Goal: Information Seeking & Learning: Learn about a topic

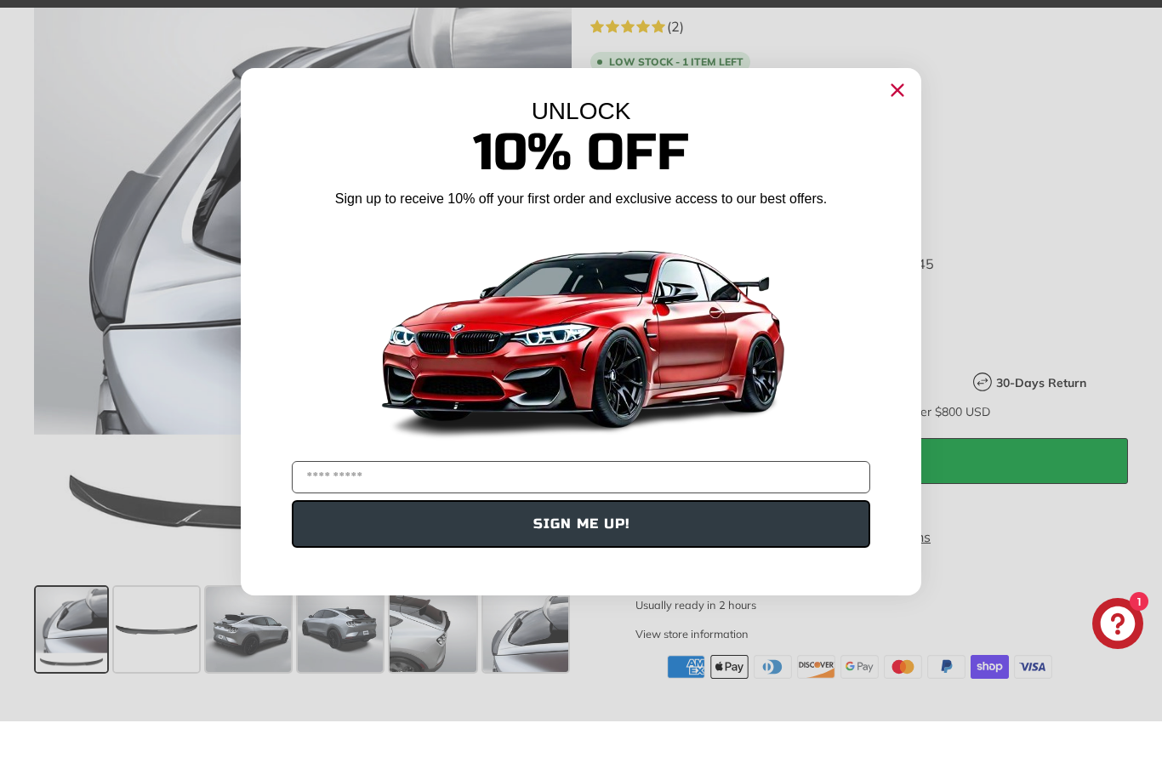
scroll to position [346, 0]
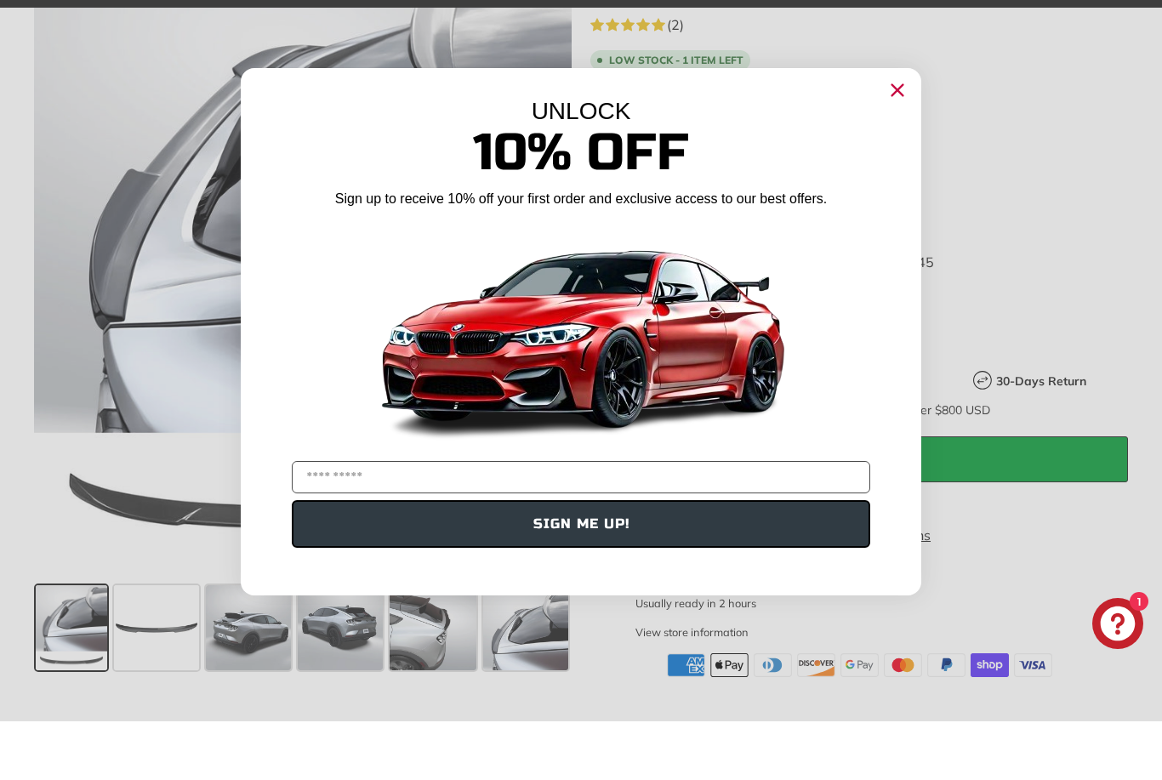
click at [892, 135] on circle "Close dialog" at bounding box center [898, 148] width 26 height 26
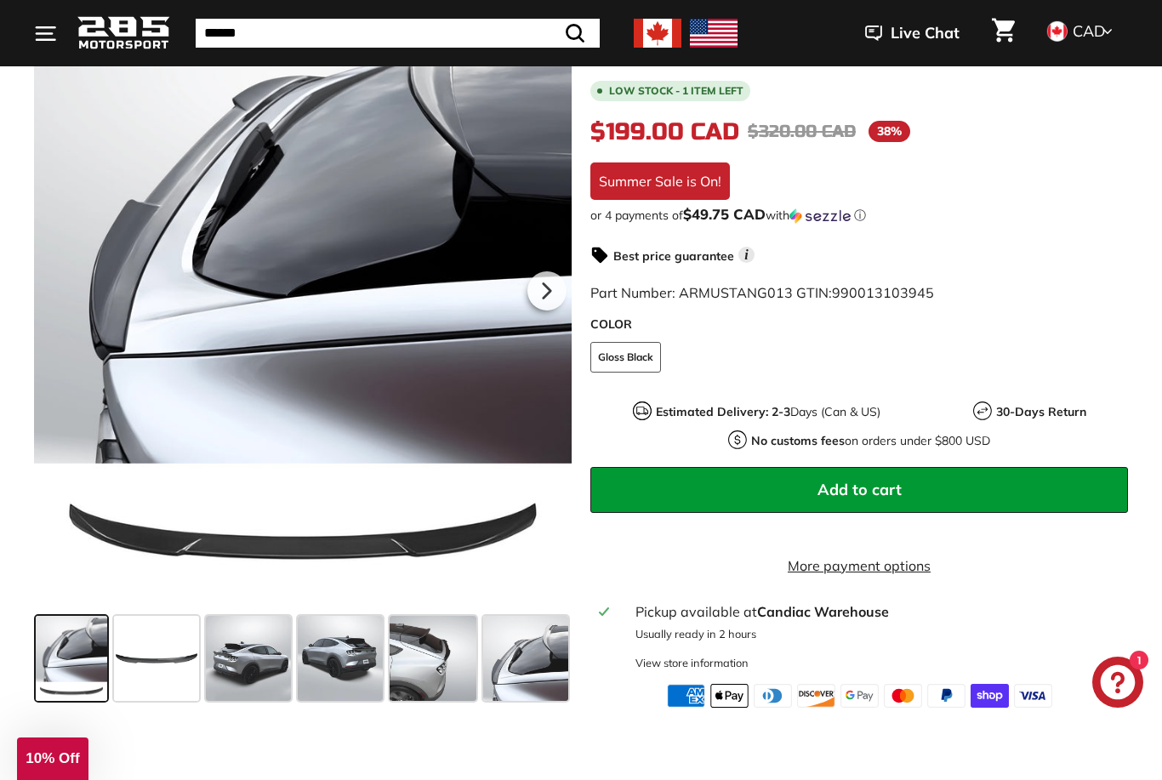
scroll to position [354, 0]
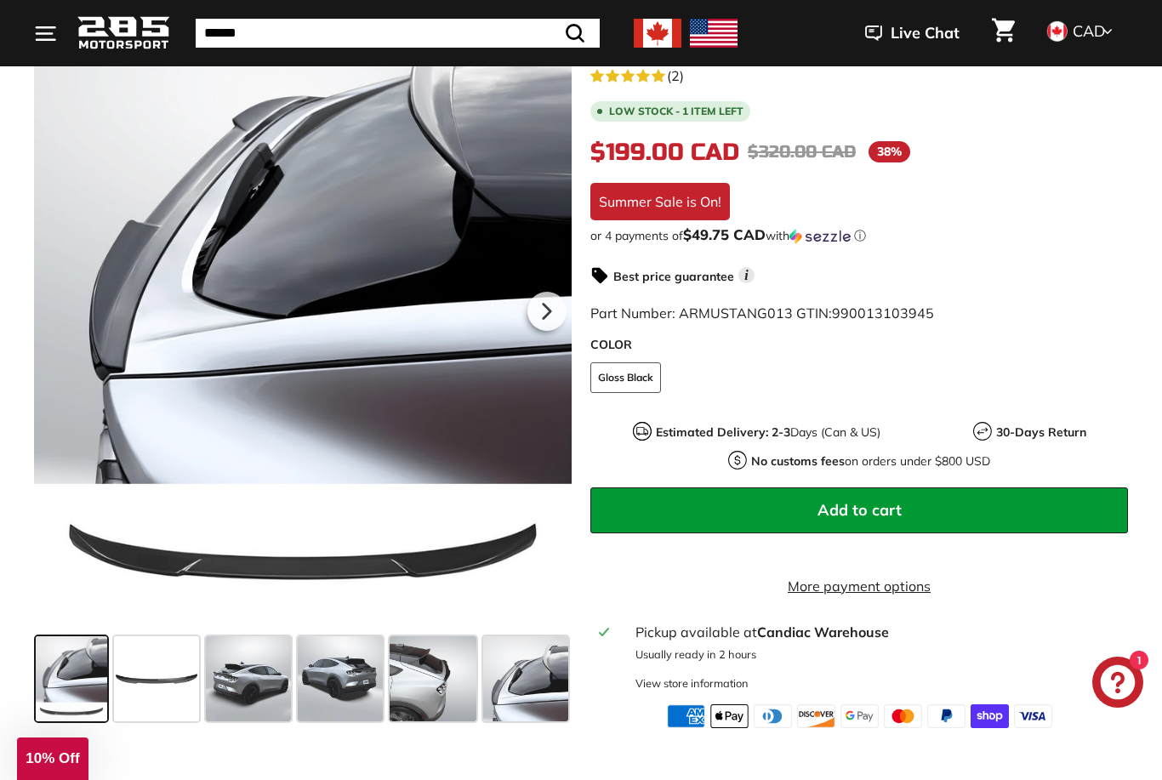
click at [166, 692] on span at bounding box center [156, 679] width 85 height 85
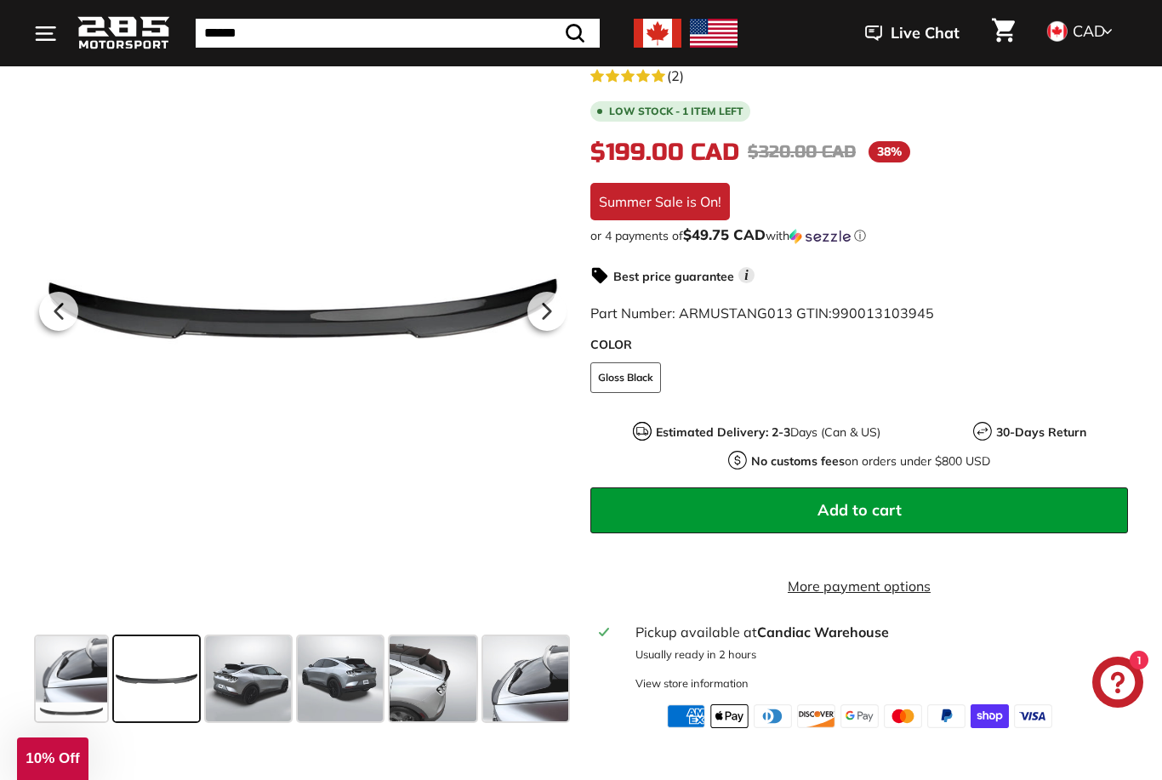
click at [250, 673] on span at bounding box center [248, 679] width 85 height 85
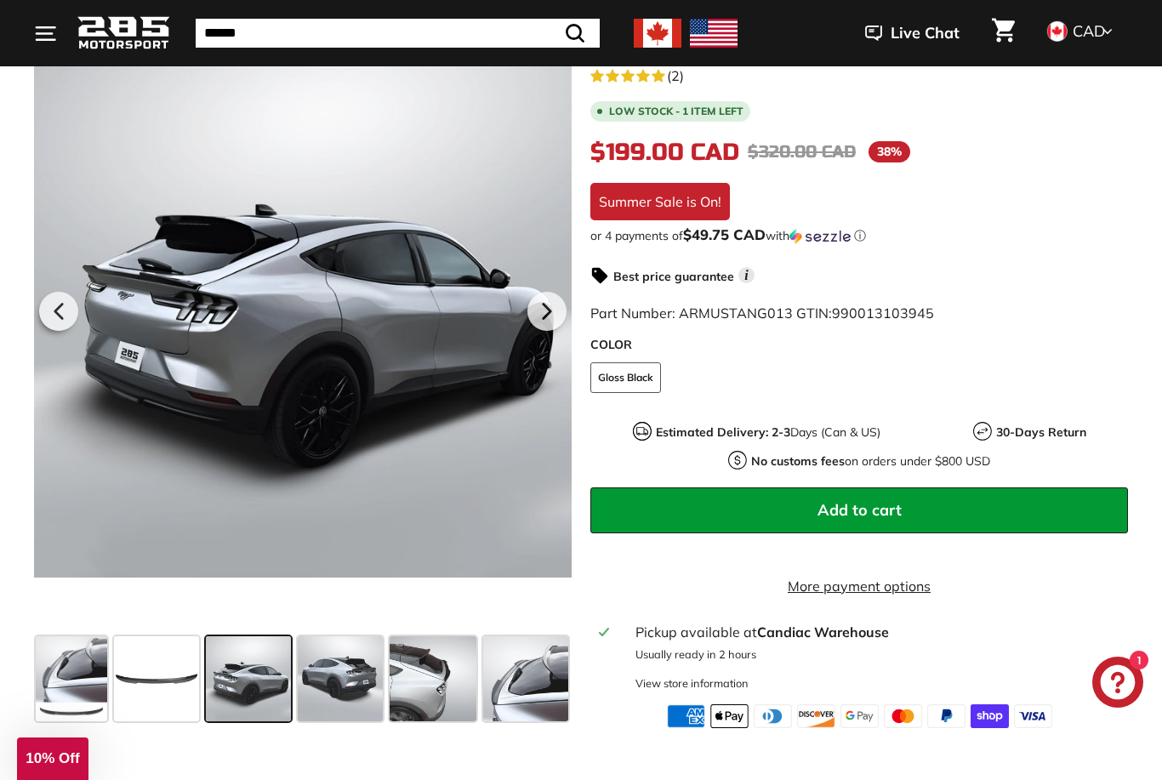
click at [349, 677] on span at bounding box center [340, 679] width 85 height 85
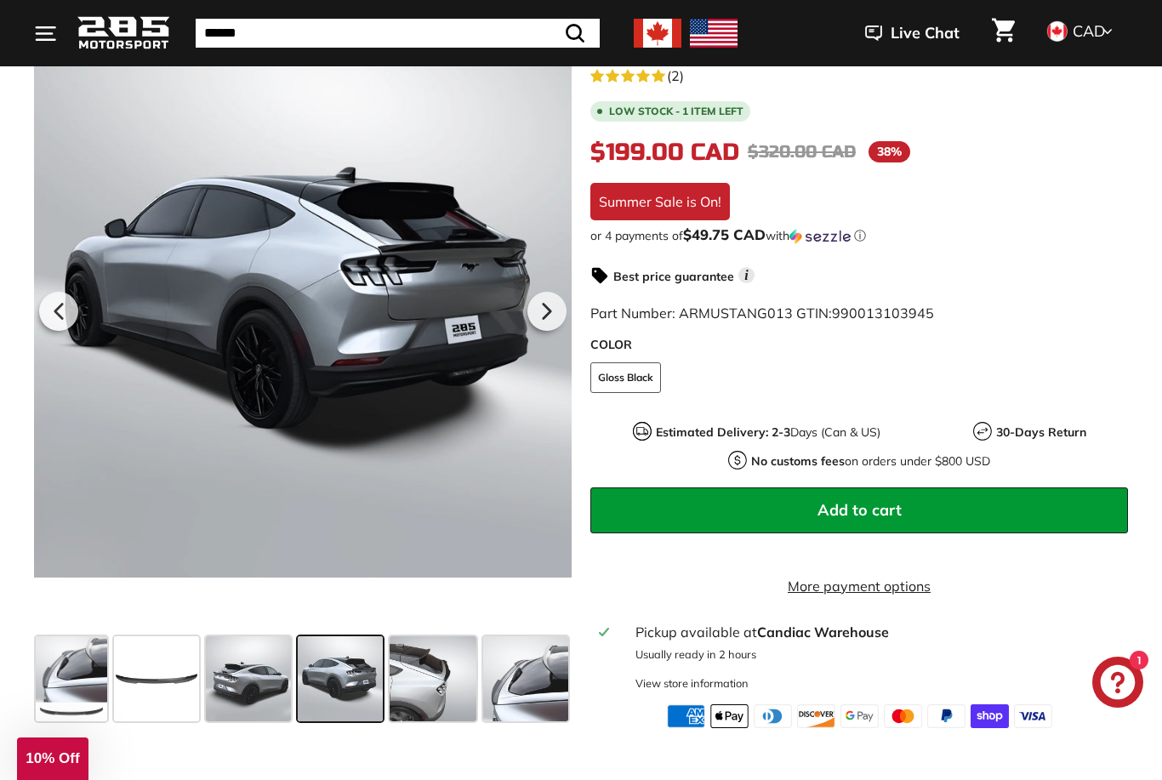
click at [447, 677] on span at bounding box center [433, 679] width 87 height 85
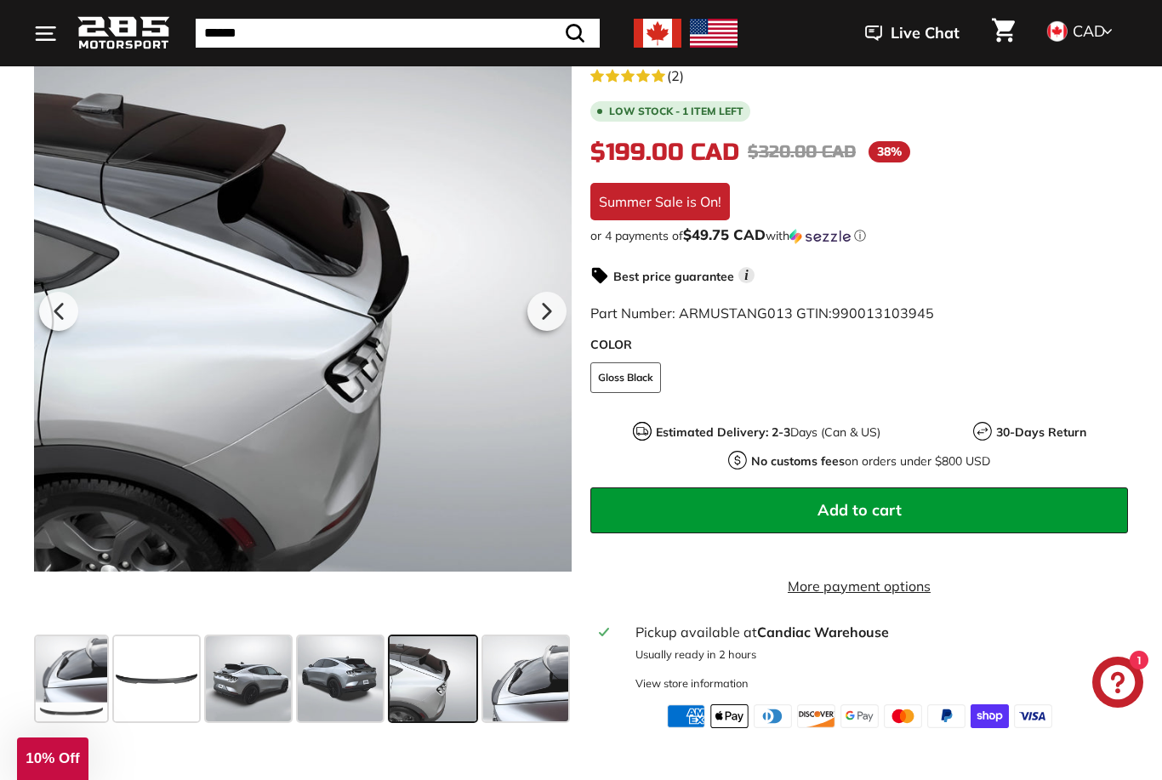
click at [534, 681] on span at bounding box center [525, 679] width 85 height 85
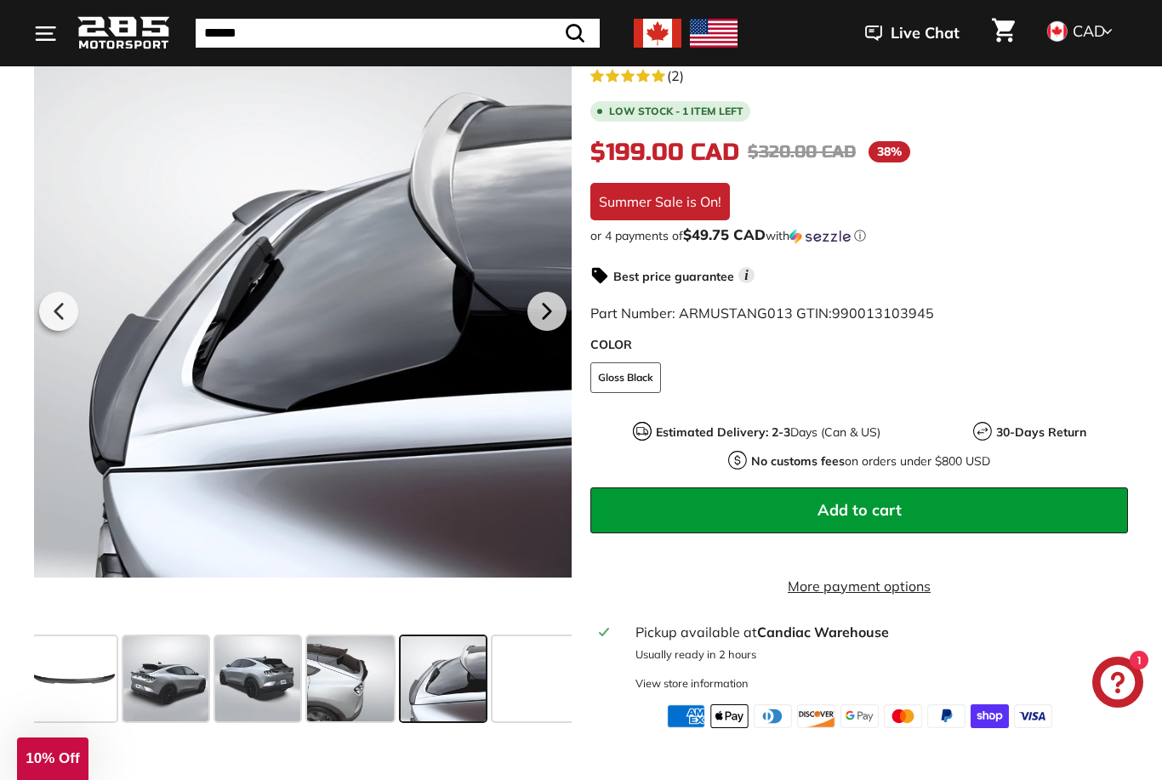
scroll to position [0, 92]
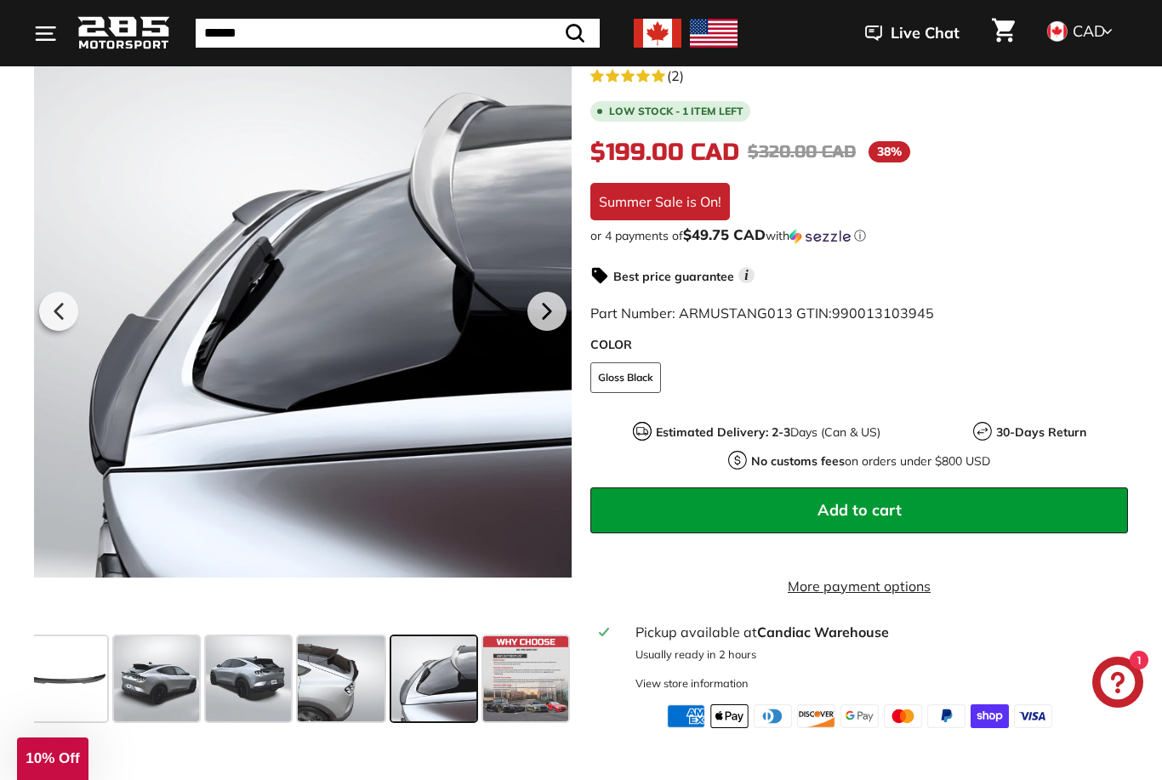
click at [438, 686] on span at bounding box center [433, 679] width 85 height 85
click at [432, 694] on span at bounding box center [433, 679] width 85 height 85
click at [520, 694] on span at bounding box center [525, 679] width 85 height 85
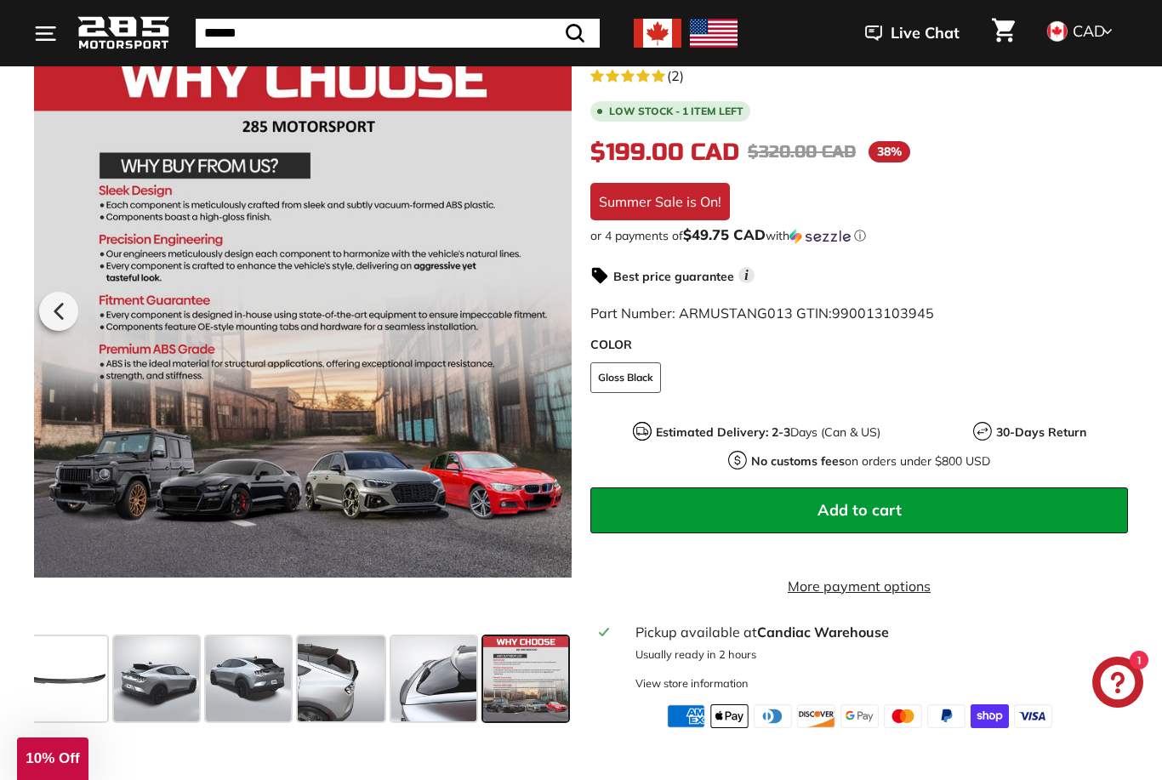
click at [426, 690] on span at bounding box center [433, 679] width 85 height 85
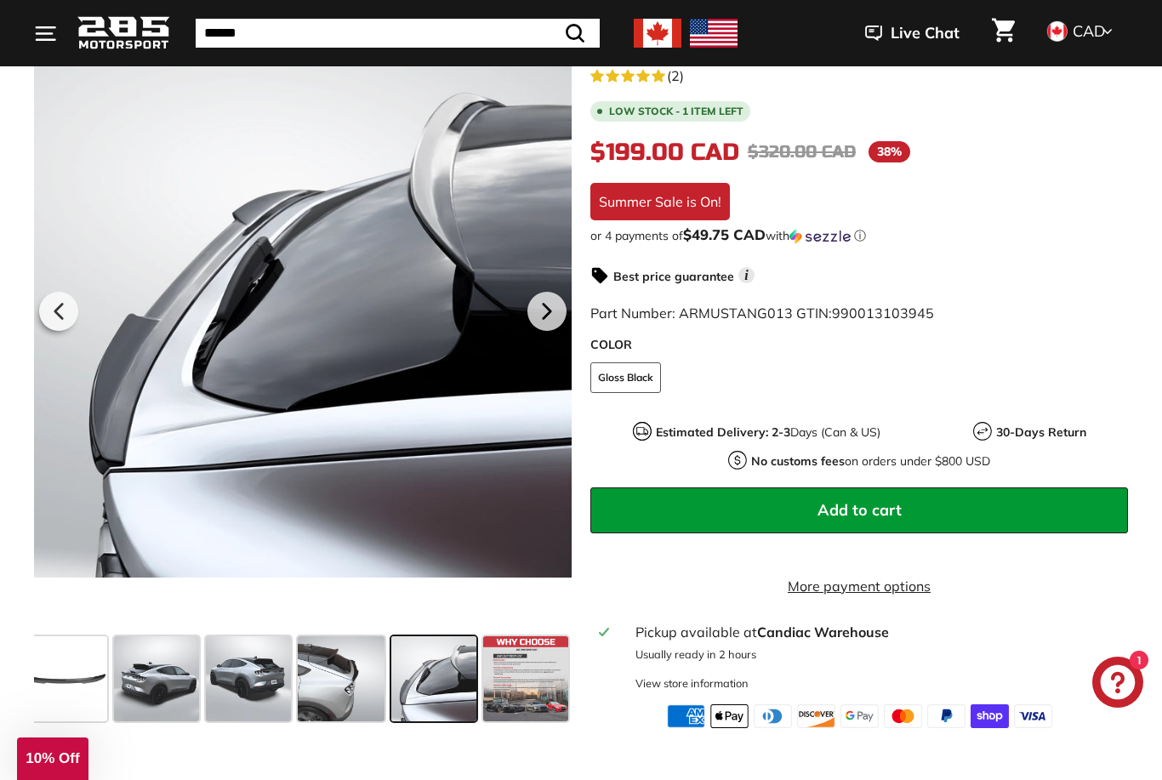
click at [509, 683] on span at bounding box center [525, 679] width 85 height 85
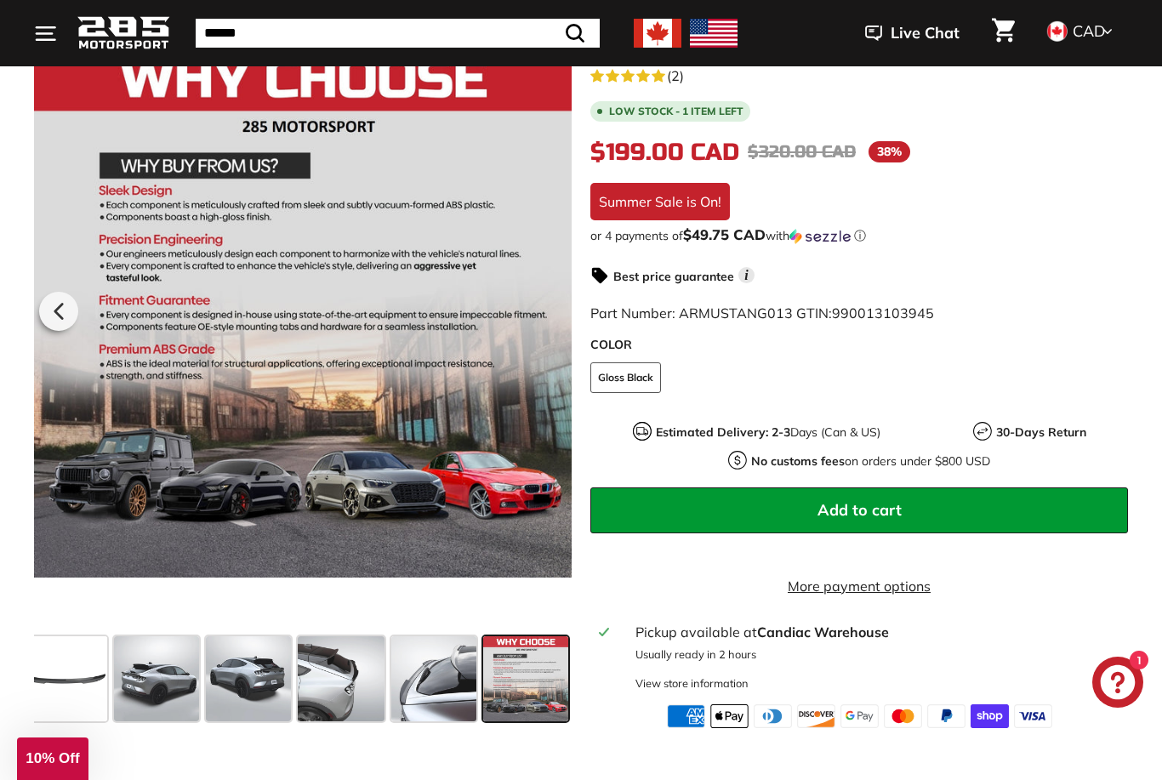
click at [430, 688] on span at bounding box center [433, 679] width 85 height 85
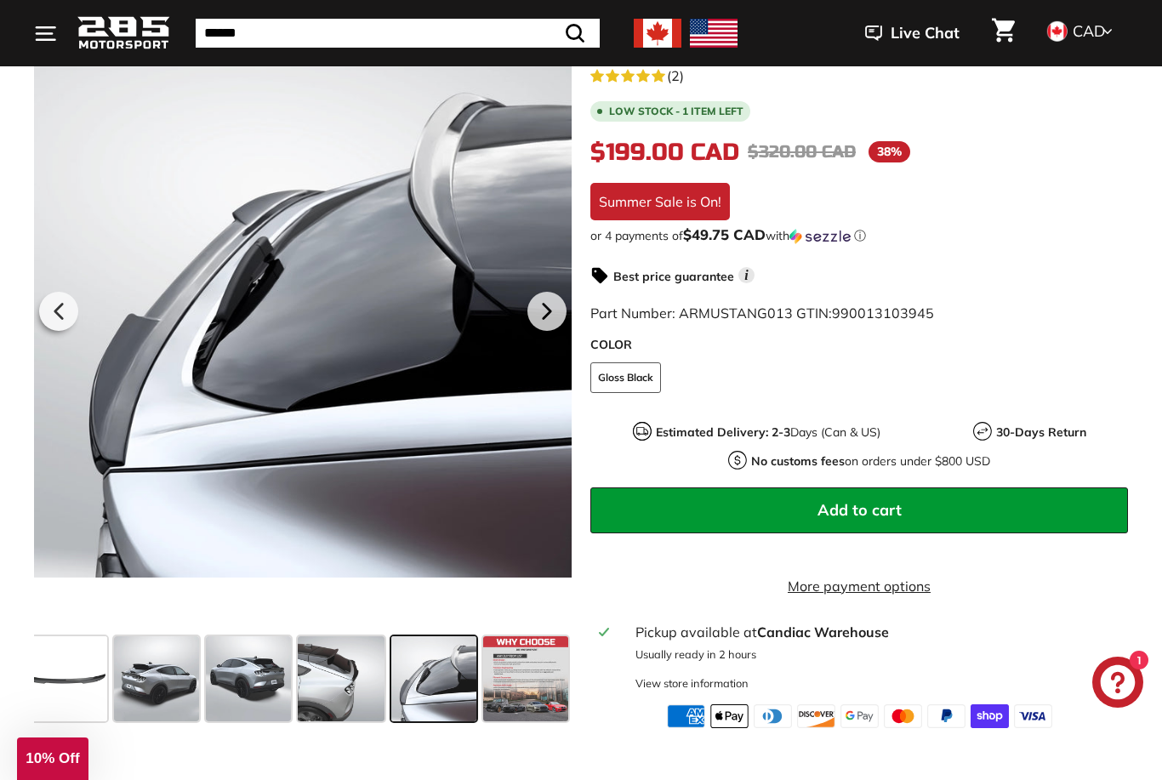
click at [346, 679] on span at bounding box center [341, 679] width 87 height 85
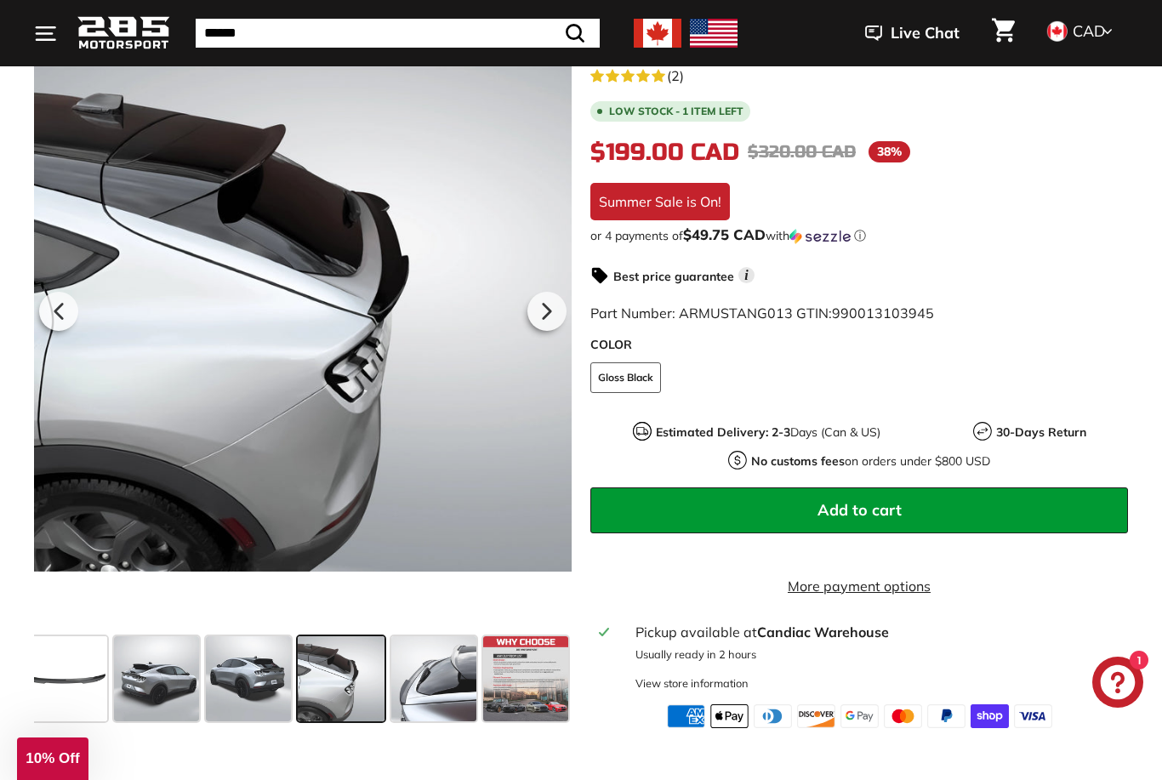
click at [450, 688] on span at bounding box center [433, 679] width 85 height 85
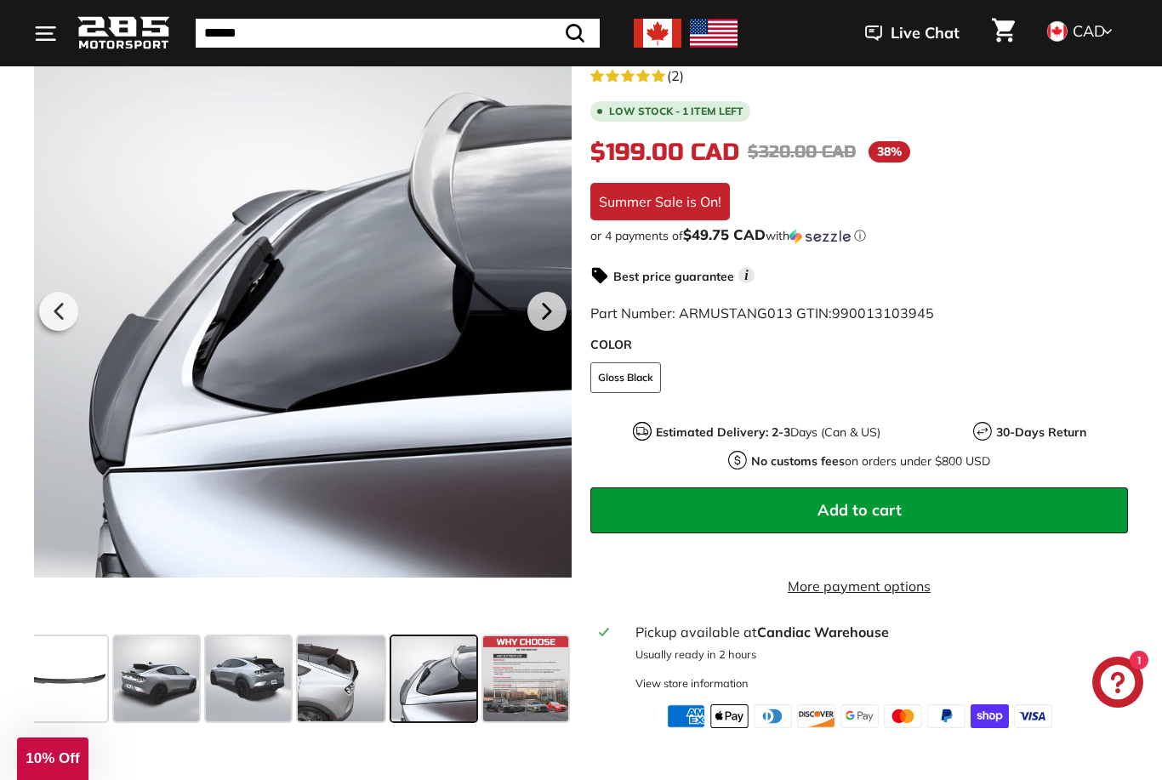
click at [352, 688] on span at bounding box center [341, 679] width 87 height 85
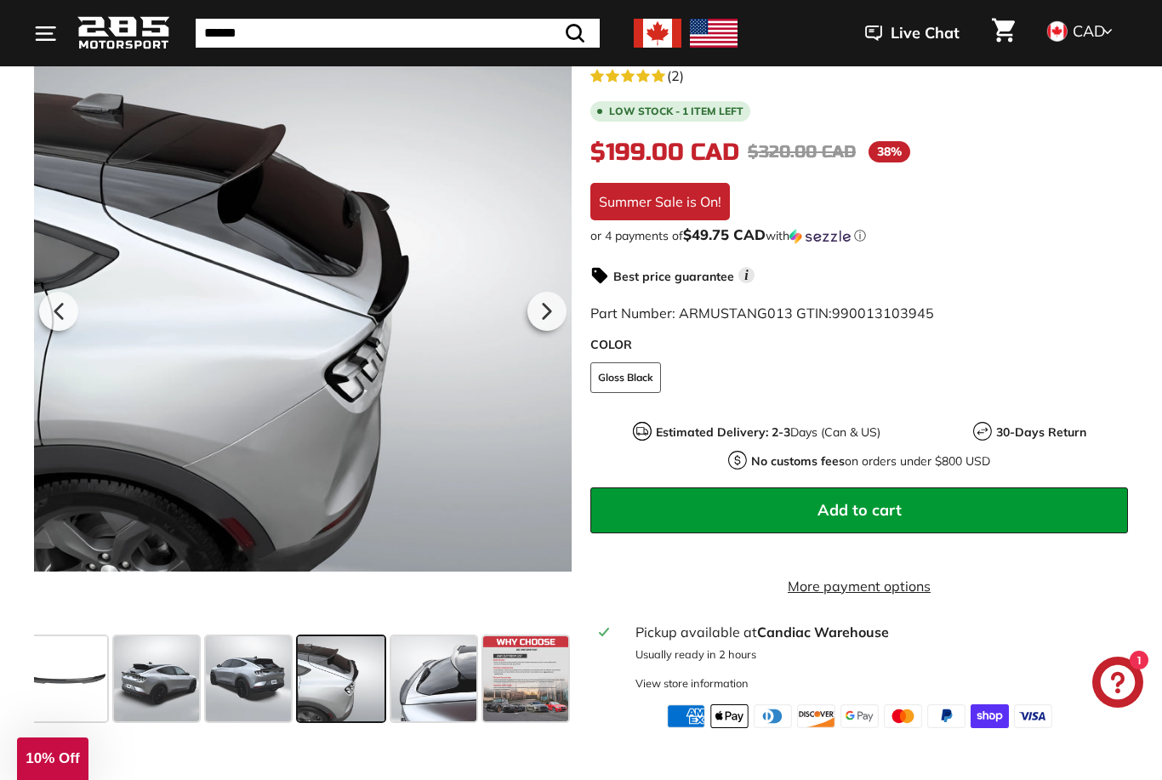
click at [267, 682] on span at bounding box center [248, 679] width 85 height 85
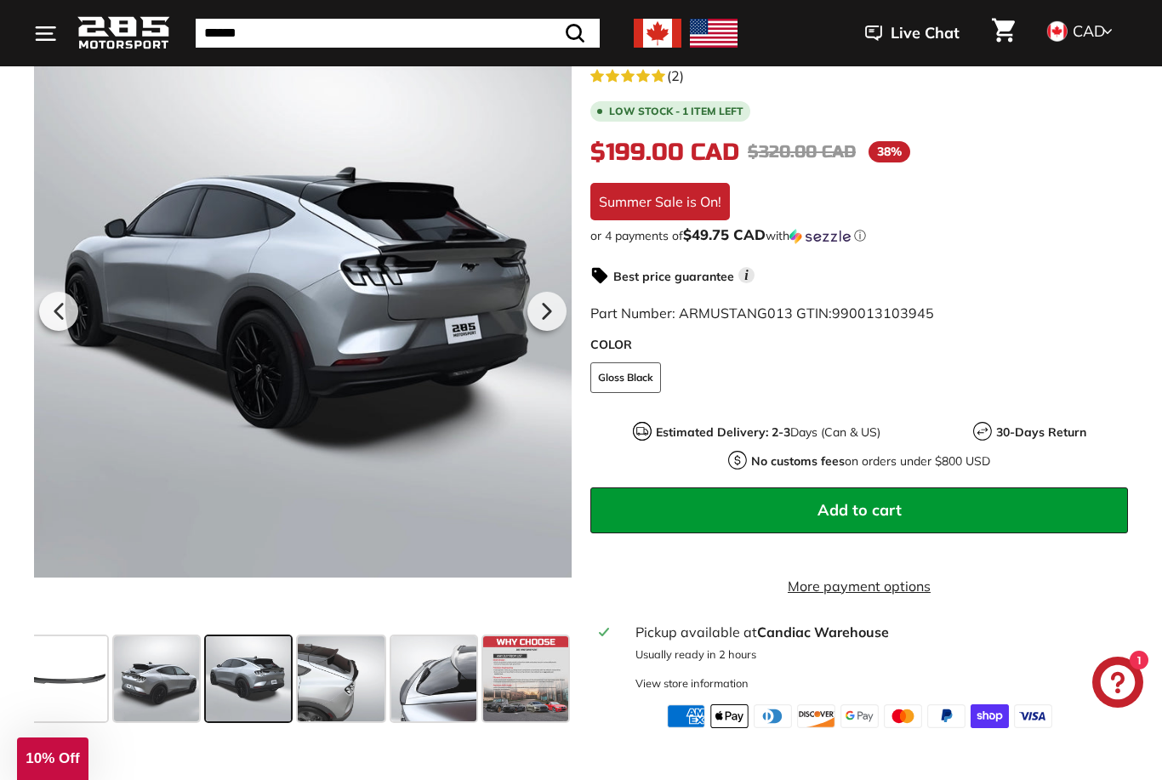
click at [177, 670] on span at bounding box center [156, 679] width 85 height 85
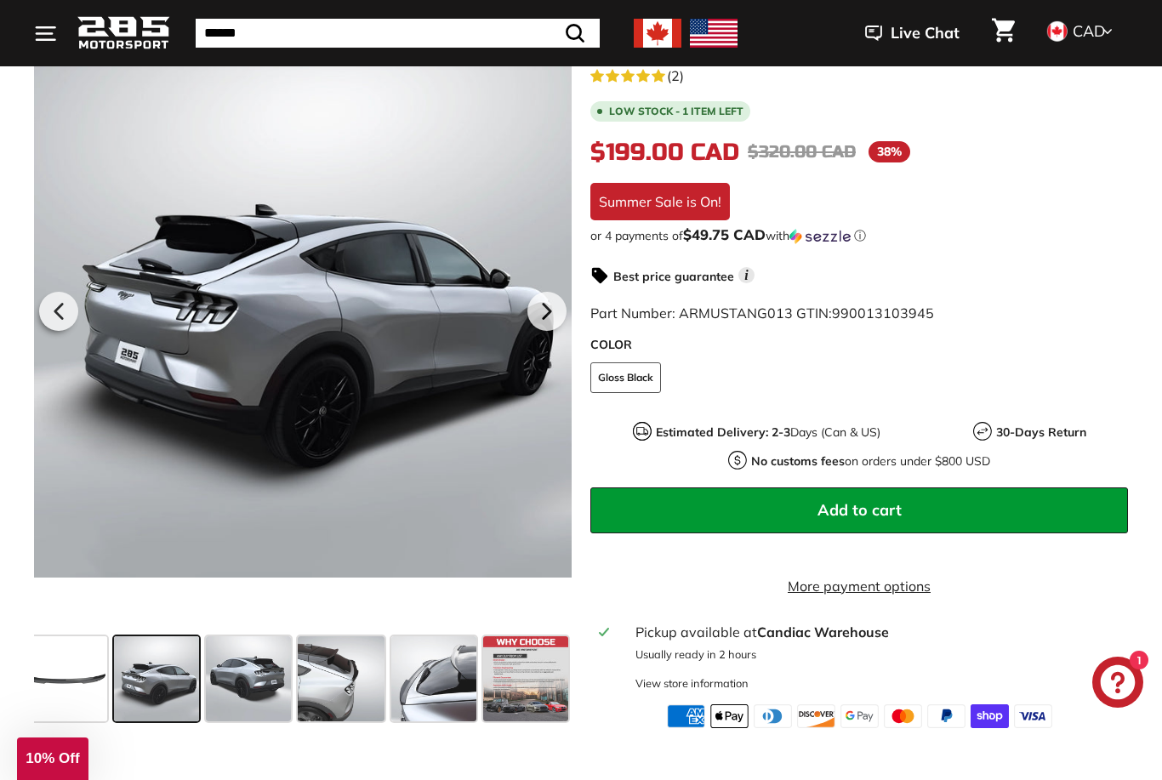
click at [66, 683] on span at bounding box center [64, 679] width 85 height 85
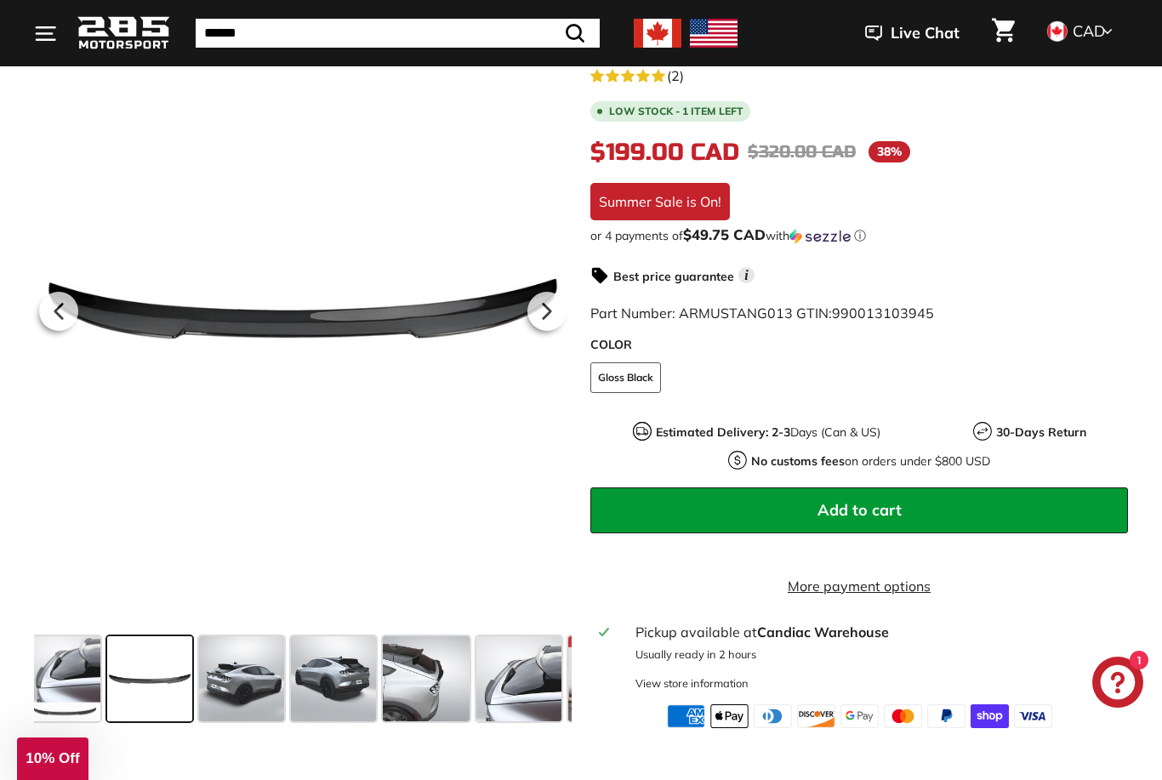
scroll to position [0, 0]
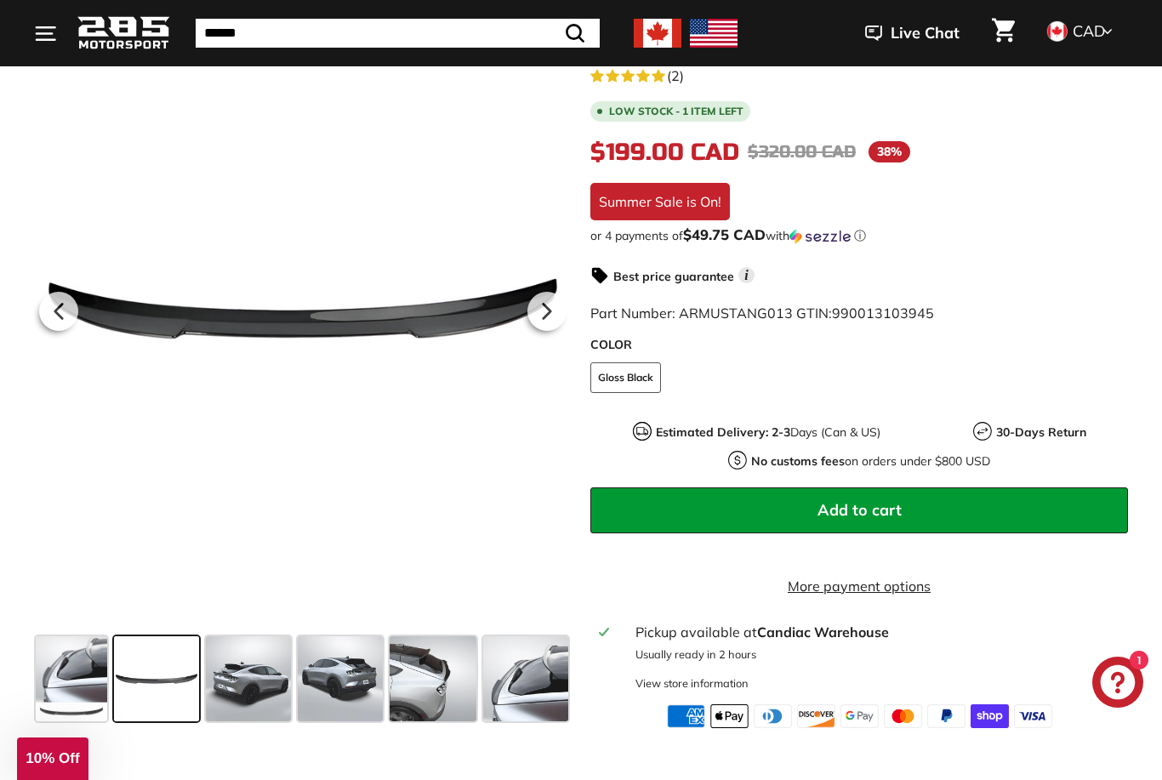
click at [63, 684] on span at bounding box center [71, 679] width 71 height 85
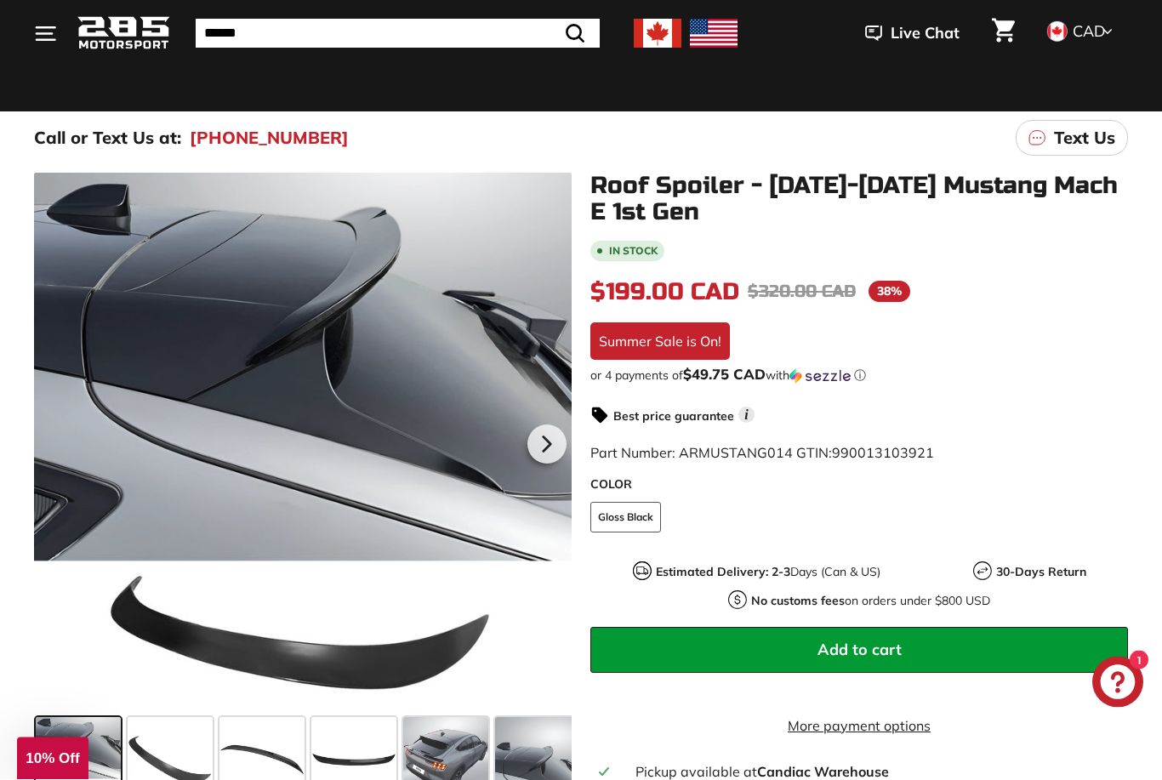
scroll to position [173, 0]
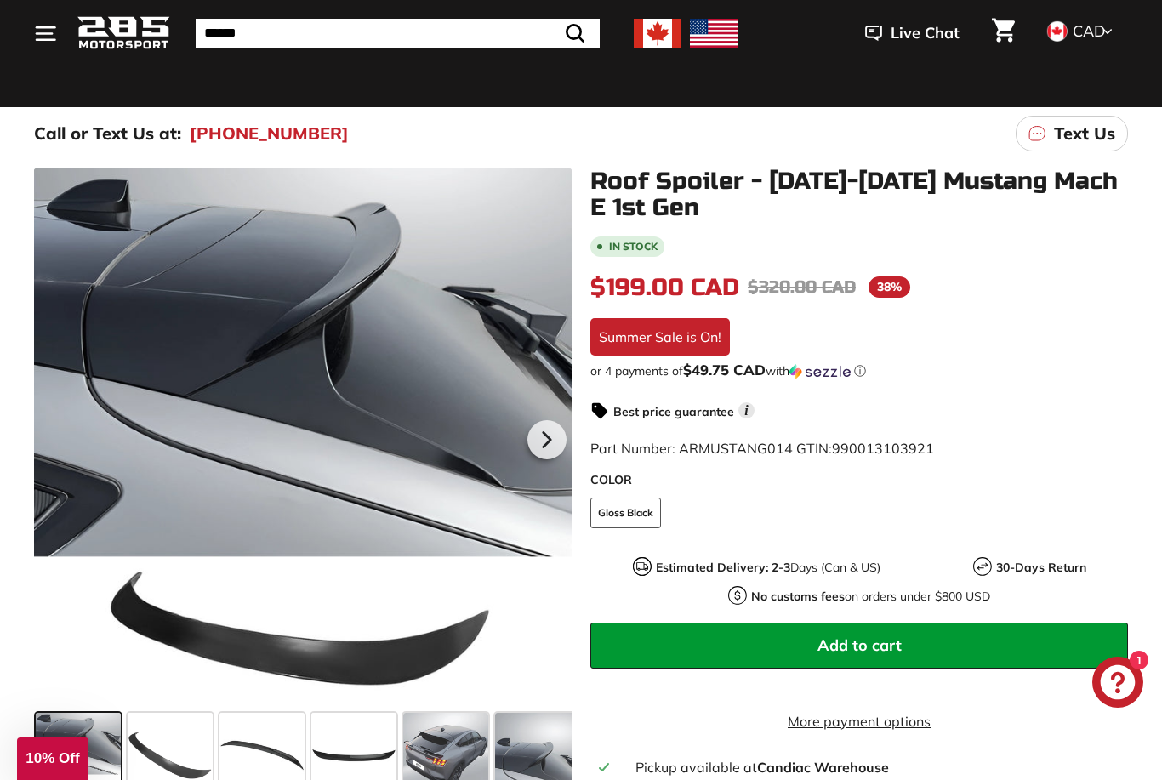
click at [429, 773] on span at bounding box center [445, 755] width 85 height 85
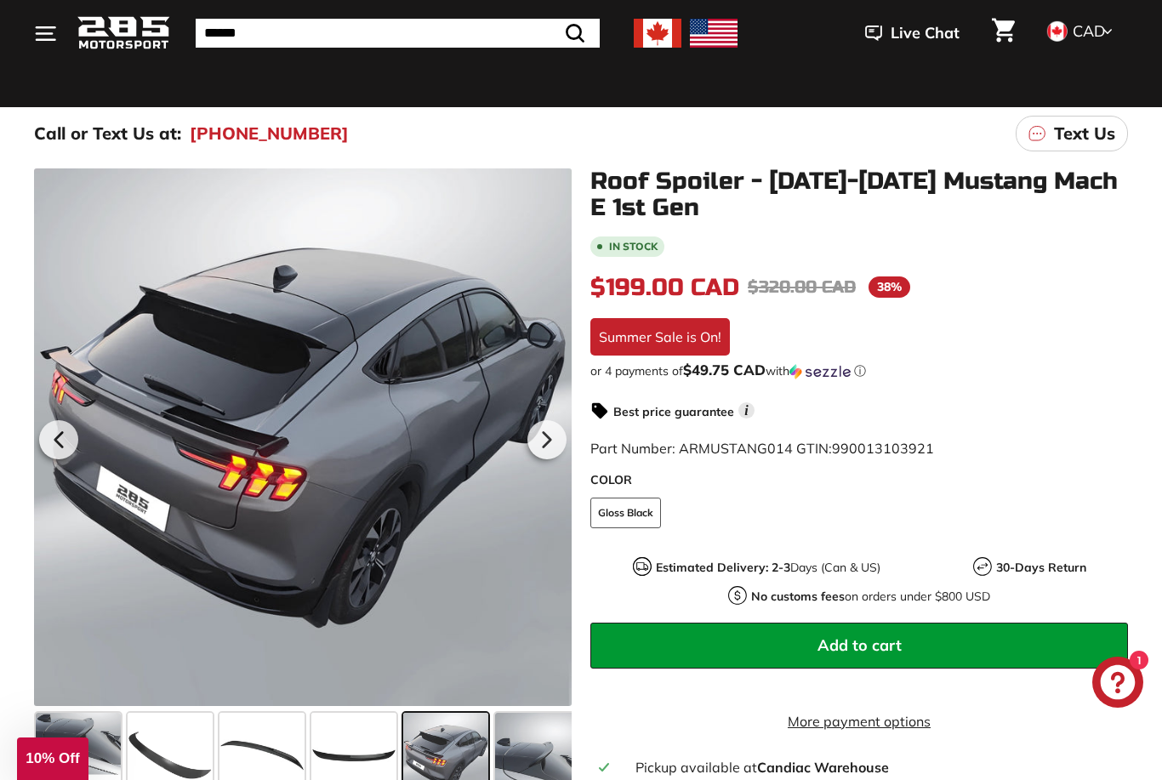
click at [518, 761] on span at bounding box center [537, 755] width 85 height 85
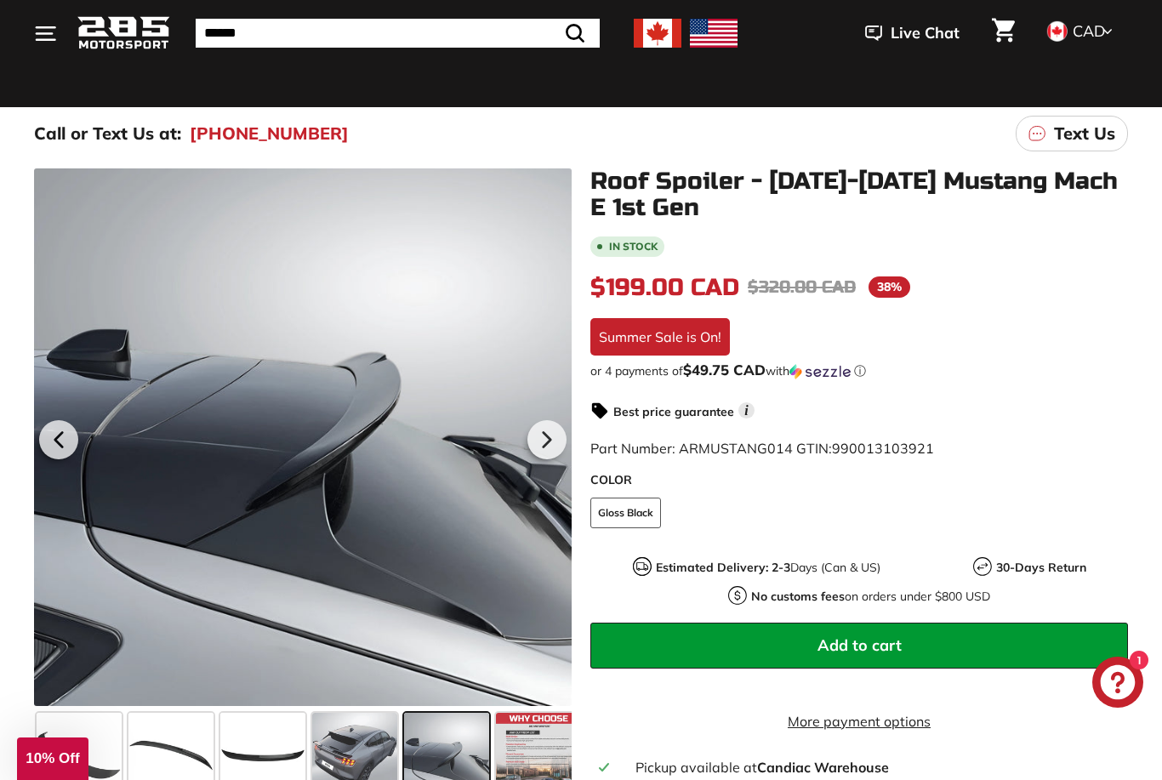
scroll to position [0, 104]
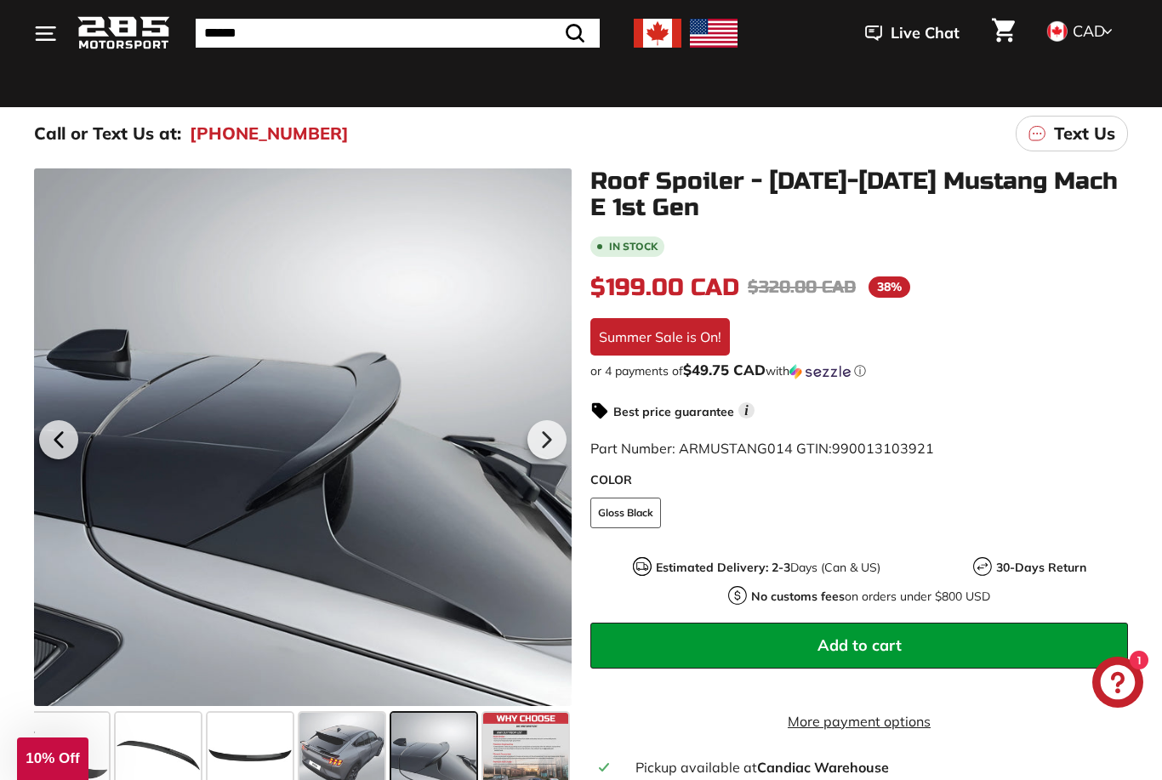
click at [1107, 337] on div "In stock $199.00 CAD $199.00 CAD Regular price $320.00 CAD $320.00 CAD Sale pri…" at bounding box center [860, 549] width 538 height 631
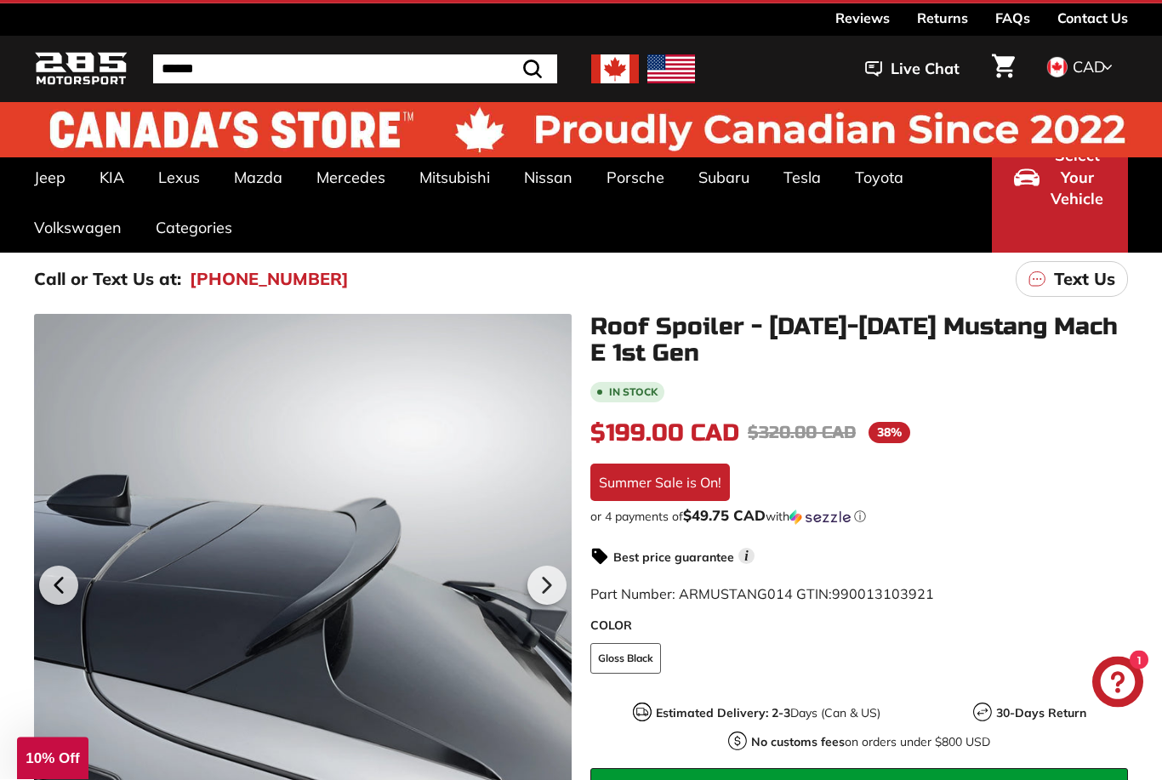
scroll to position [0, 0]
